Goal: Find specific page/section: Find specific page/section

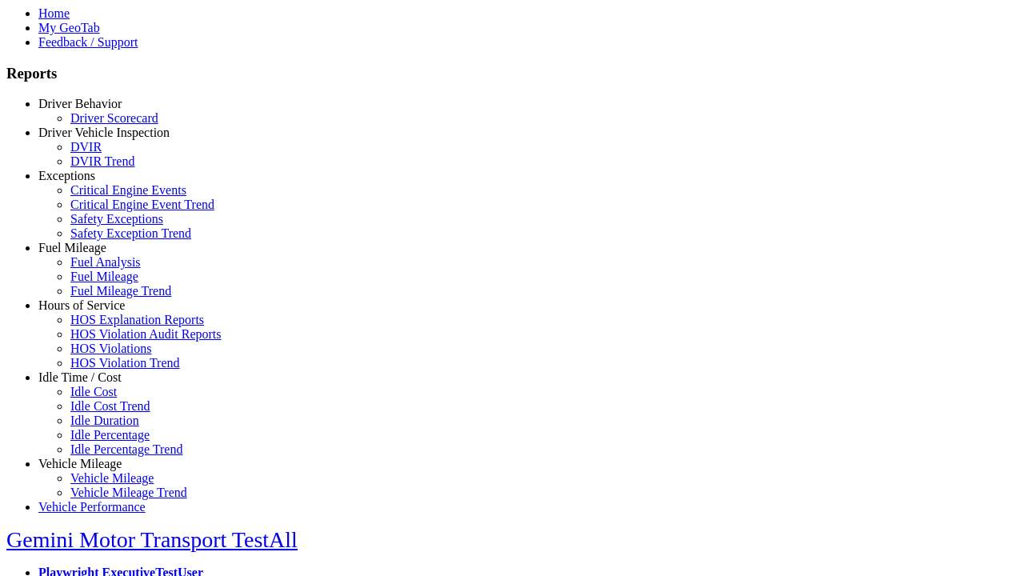
click at [92, 254] on link "Fuel Mileage" at bounding box center [72, 248] width 68 height 14
click at [104, 269] on link "Fuel Analysis" at bounding box center [105, 262] width 70 height 14
select select
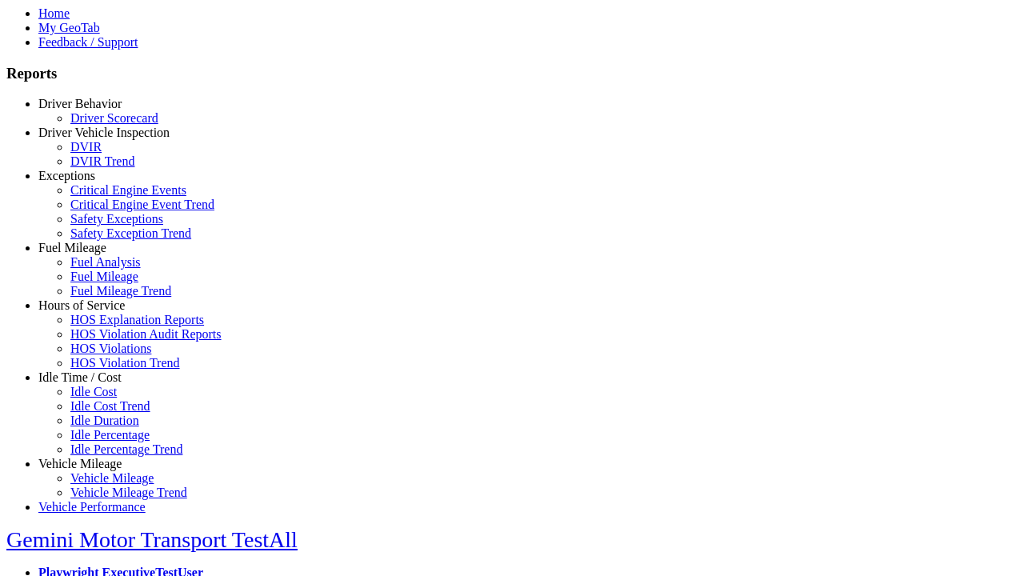
select select
